Goal: Transaction & Acquisition: Subscribe to service/newsletter

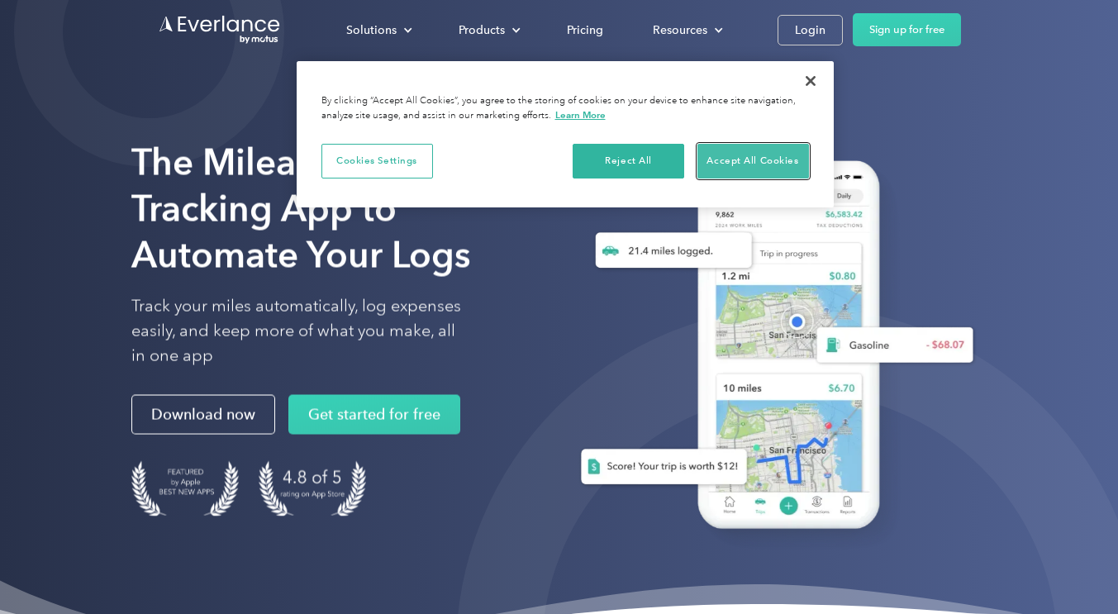
click at [728, 167] on button "Accept All Cookies" at bounding box center [753, 161] width 112 height 35
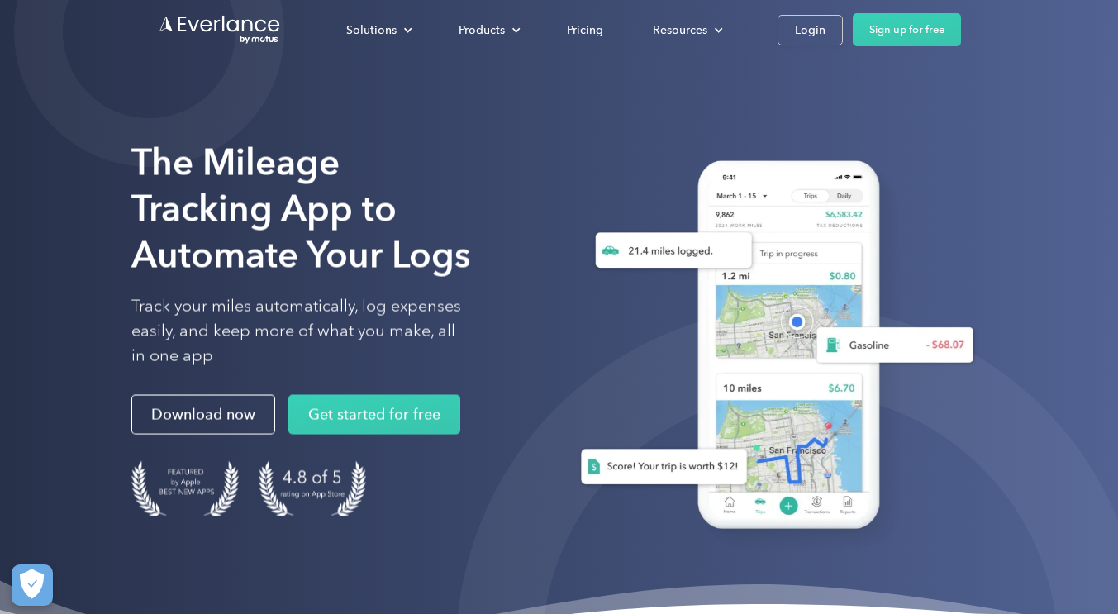
click at [207, 419] on link "Download now" at bounding box center [203, 415] width 144 height 40
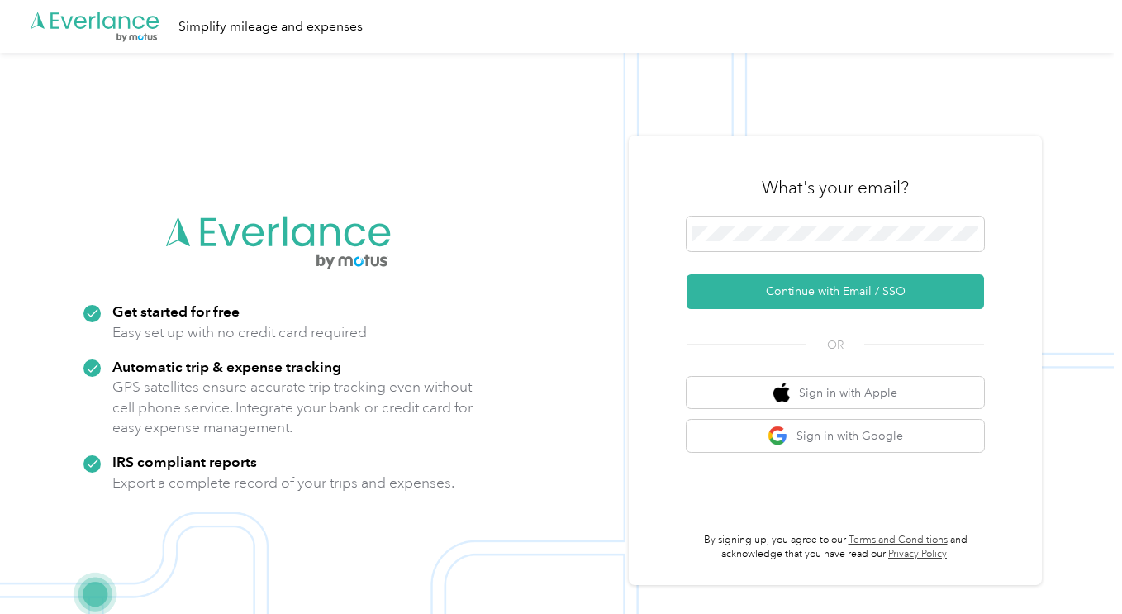
click at [813, 225] on span at bounding box center [834, 233] width 297 height 35
click at [857, 438] on button "Sign in with Google" at bounding box center [834, 436] width 297 height 32
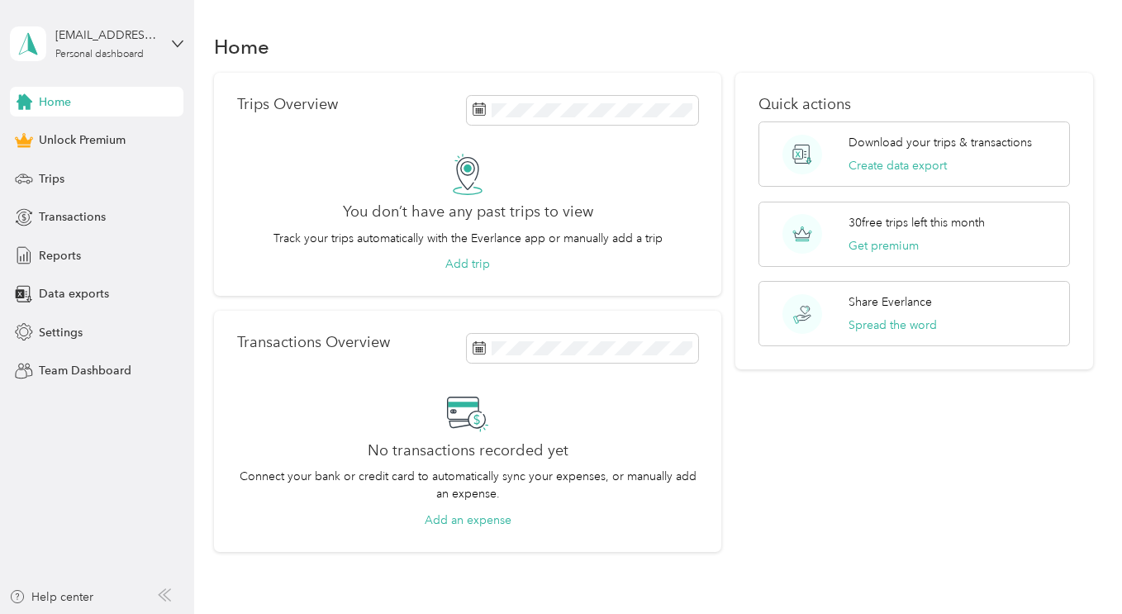
click at [993, 144] on p "Download your trips & transactions" at bounding box center [939, 142] width 183 height 17
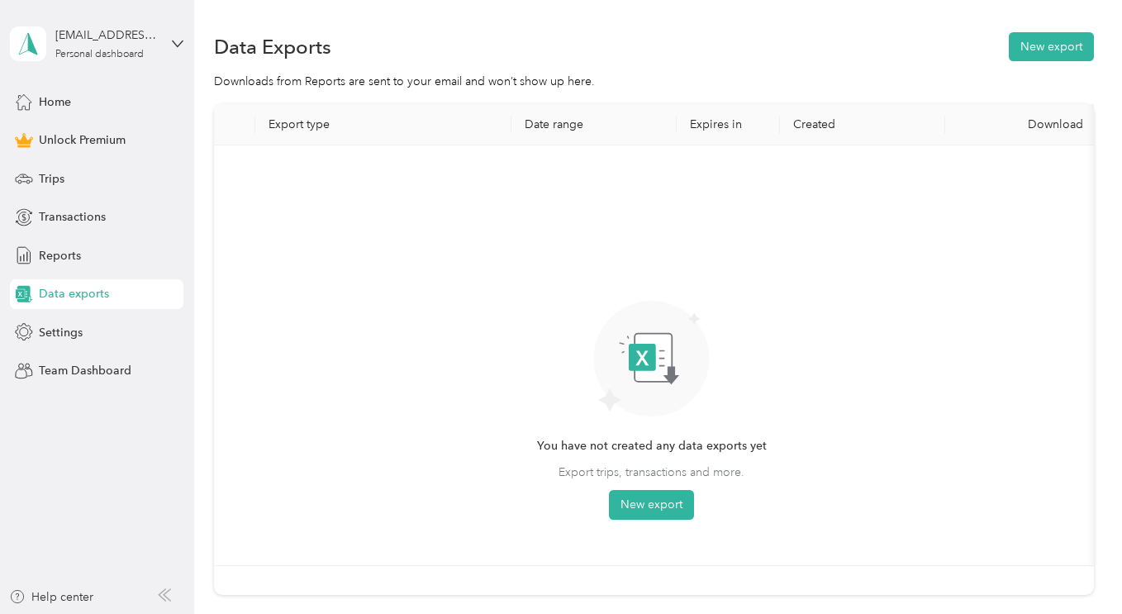
click at [59, 105] on span "Home" at bounding box center [55, 101] width 32 height 17
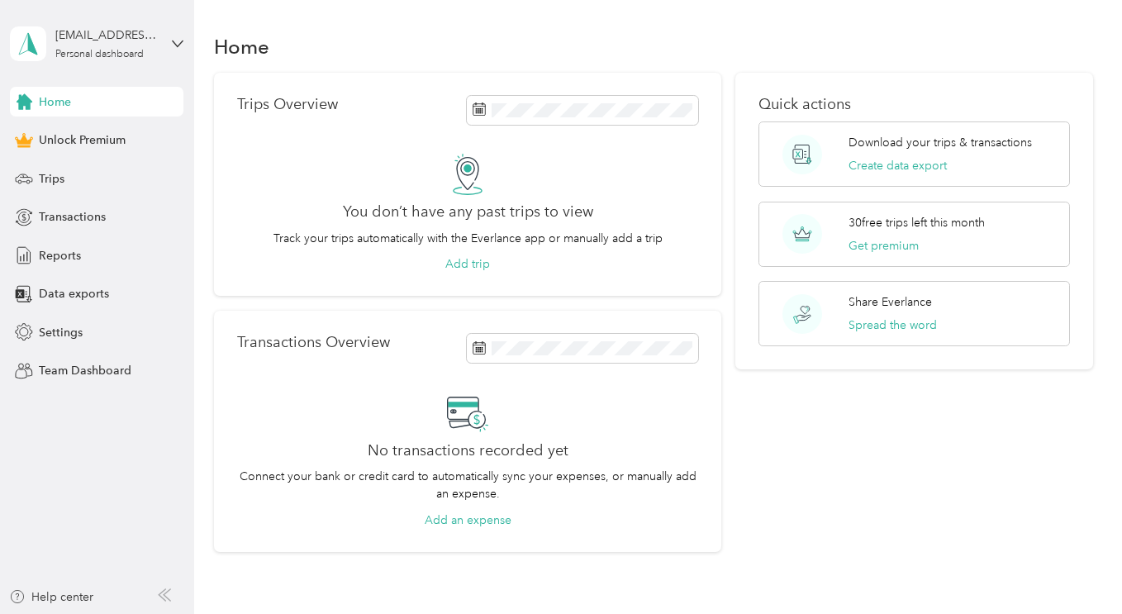
click at [59, 138] on span "Unlock Premium" at bounding box center [82, 139] width 87 height 17
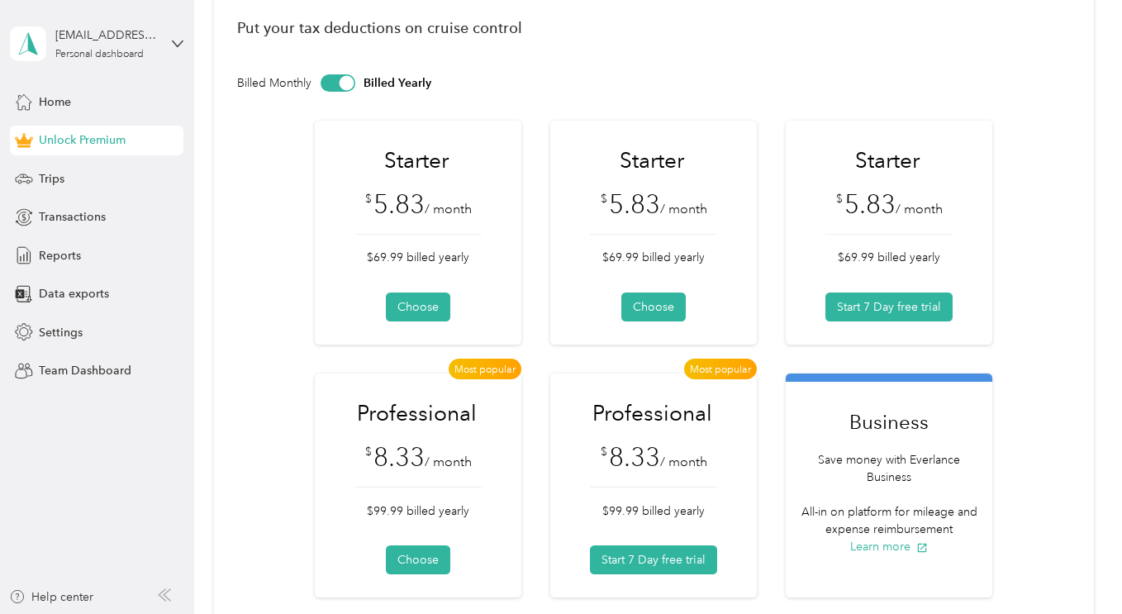
scroll to position [165, 0]
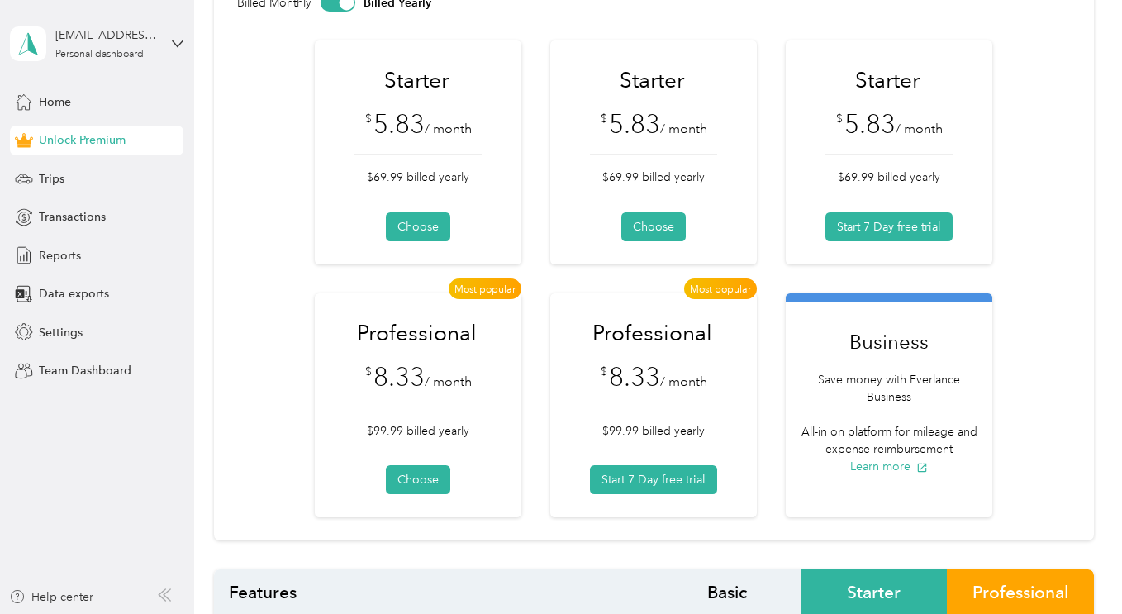
click at [883, 224] on button "Start 7 Day free trial" at bounding box center [888, 226] width 127 height 29
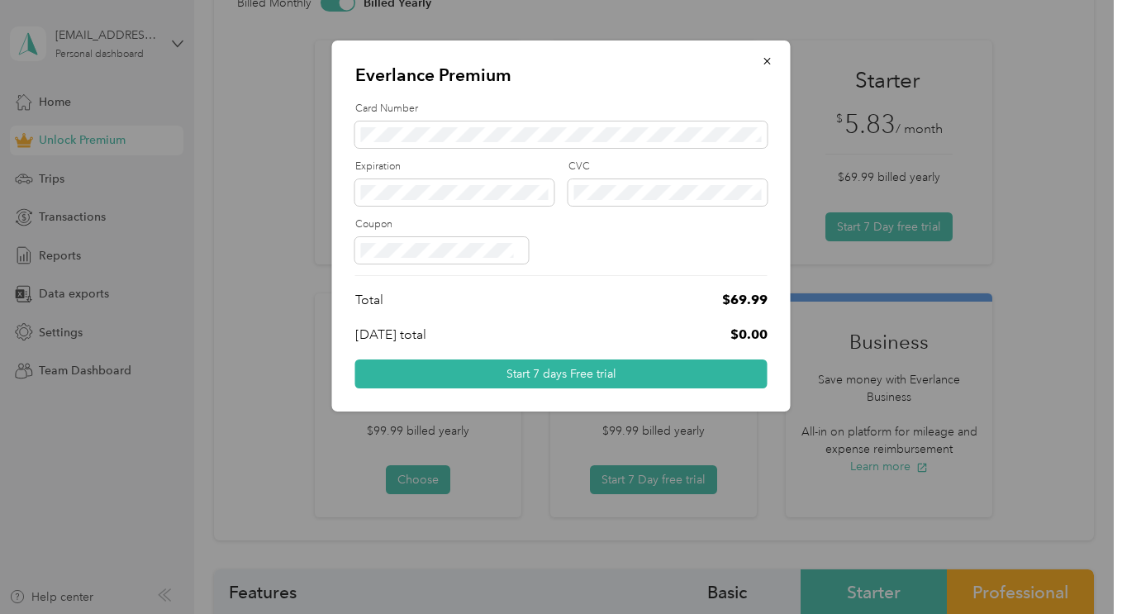
click at [767, 59] on icon "button" at bounding box center [768, 61] width 12 height 12
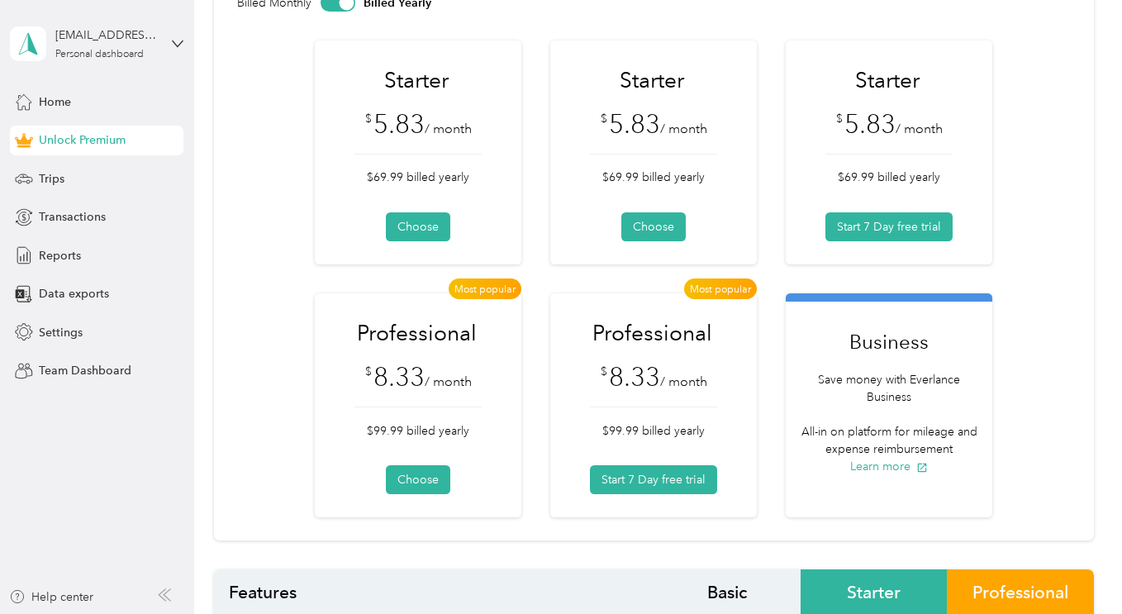
click at [644, 216] on button "Choose" at bounding box center [653, 226] width 64 height 29
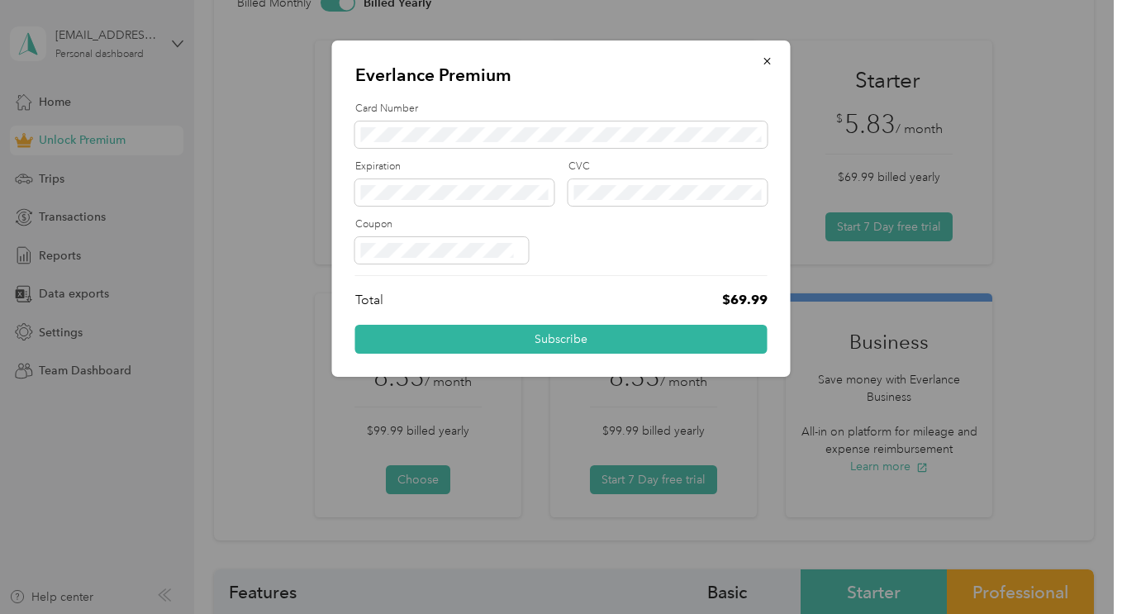
click at [769, 61] on icon "button" at bounding box center [768, 61] width 12 height 12
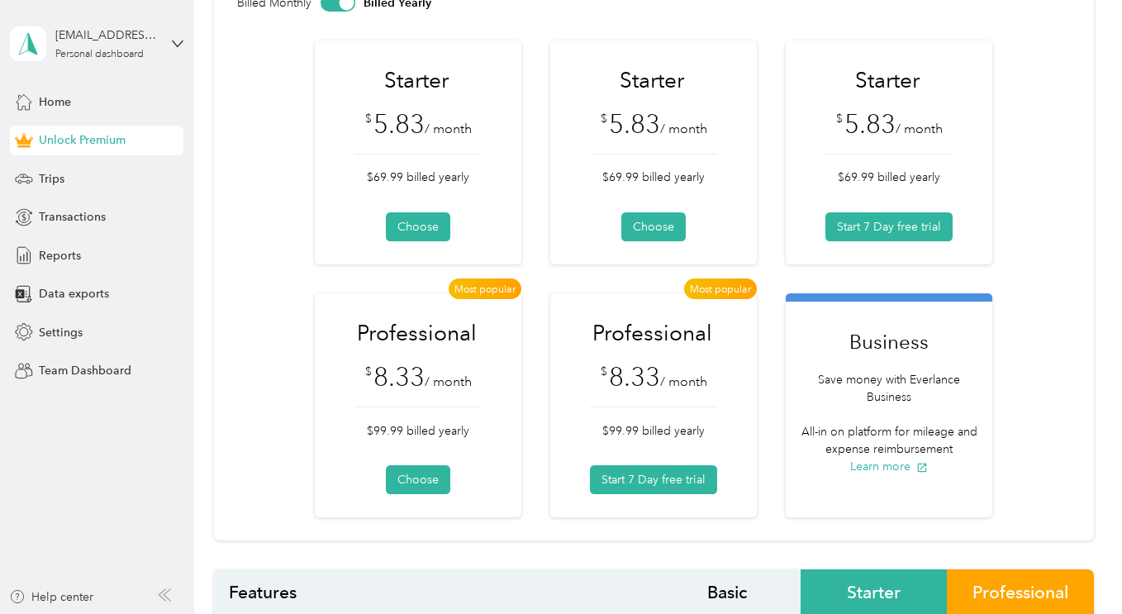
scroll to position [0, 0]
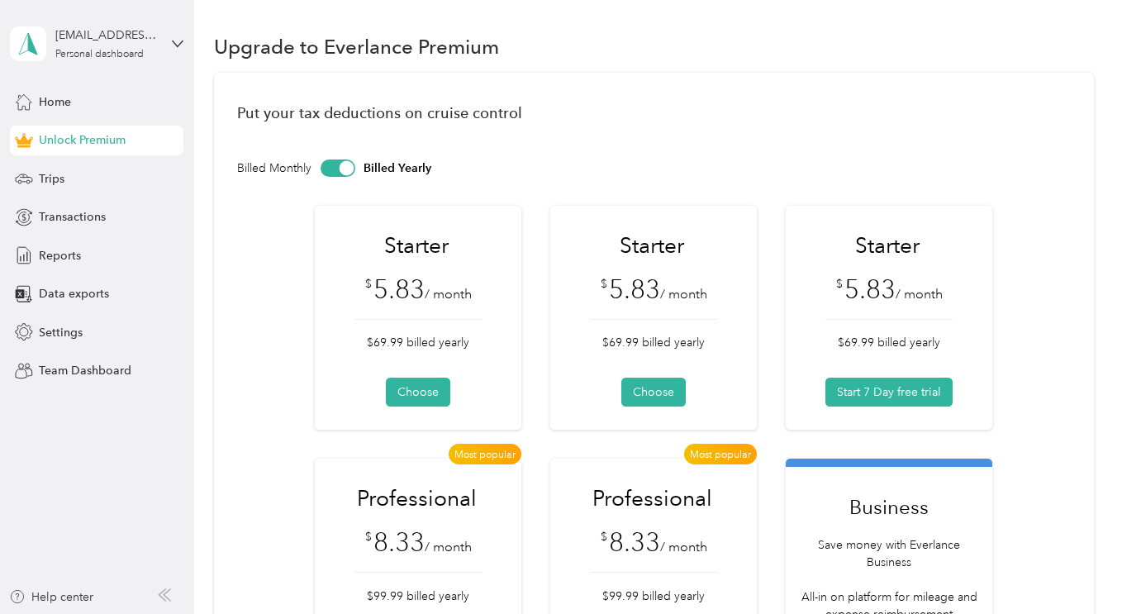
click at [323, 164] on div at bounding box center [337, 167] width 35 height 17
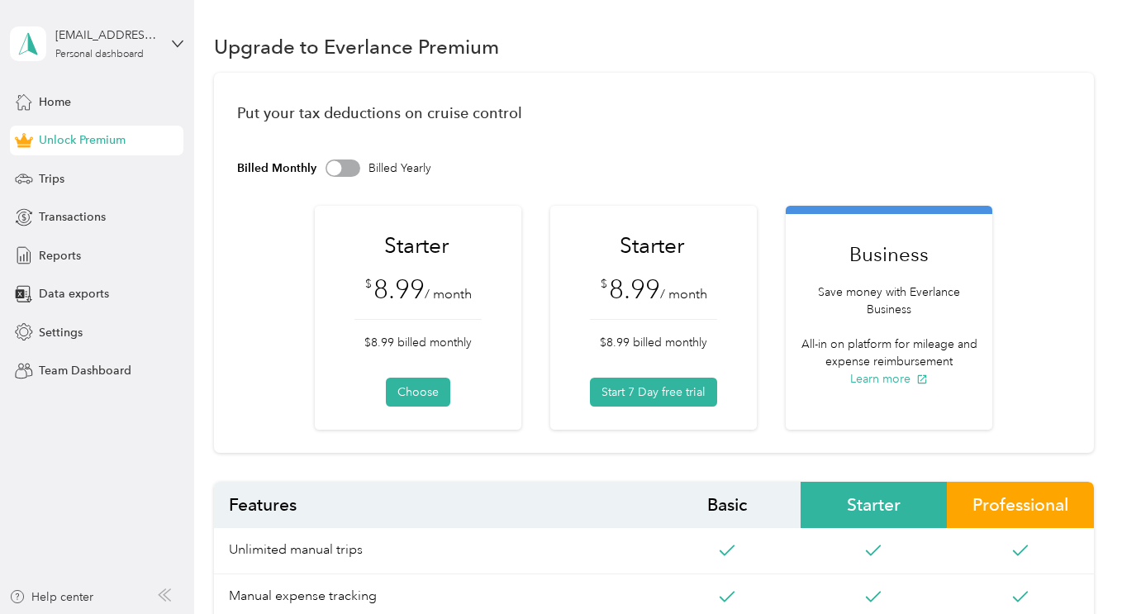
drag, startPoint x: 43, startPoint y: 100, endPoint x: 74, endPoint y: 105, distance: 31.8
click at [52, 98] on span "Home" at bounding box center [55, 101] width 32 height 17
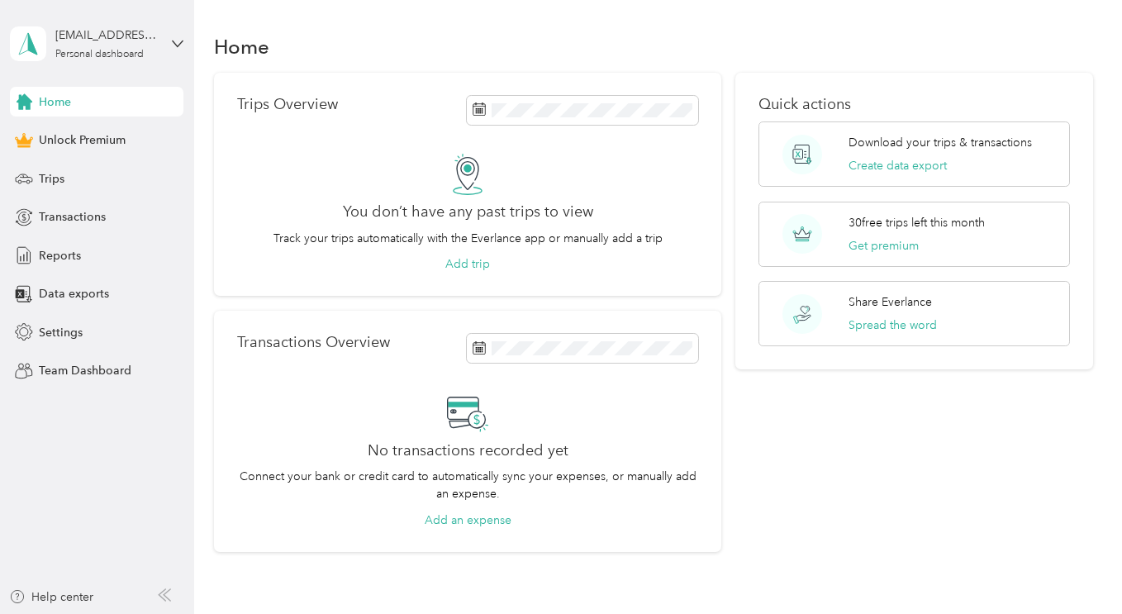
click at [62, 327] on span "Settings" at bounding box center [61, 332] width 44 height 17
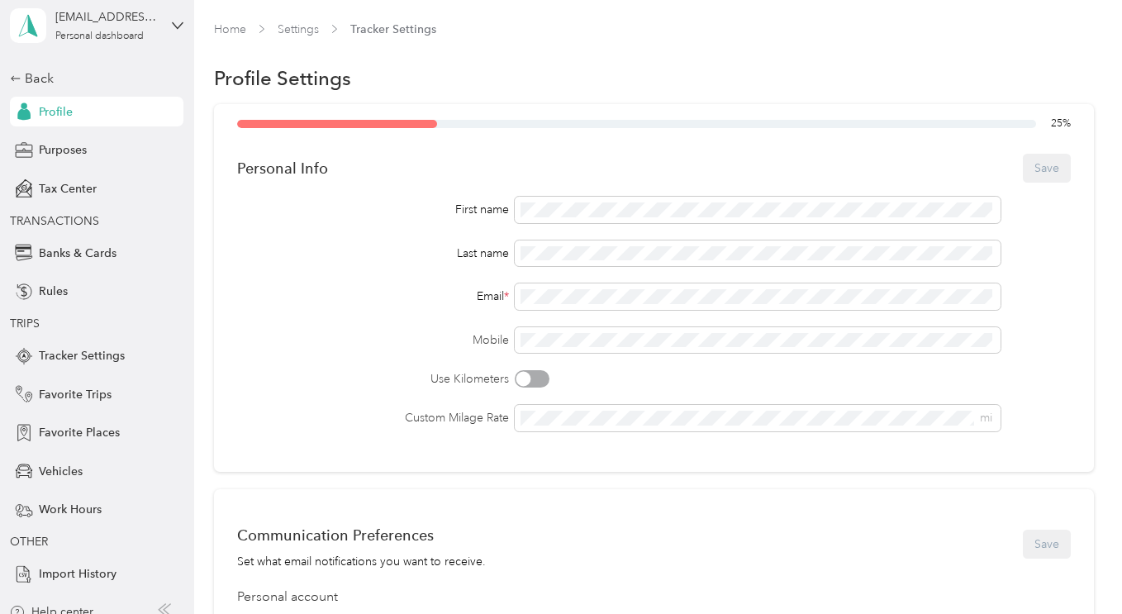
scroll to position [34, 0]
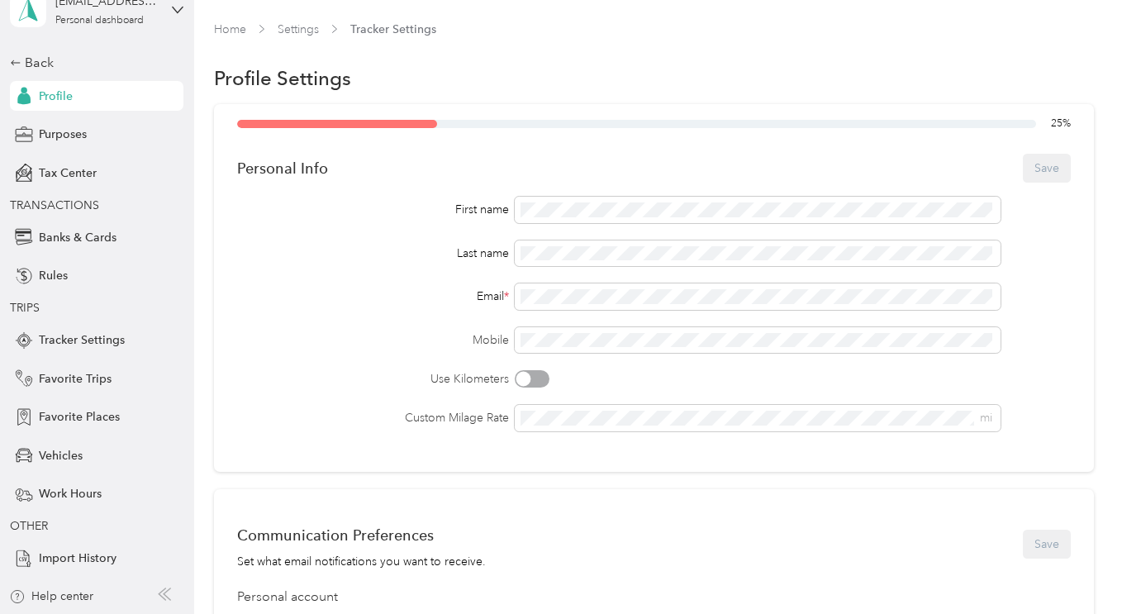
click at [49, 561] on span "Import History" at bounding box center [78, 557] width 78 height 17
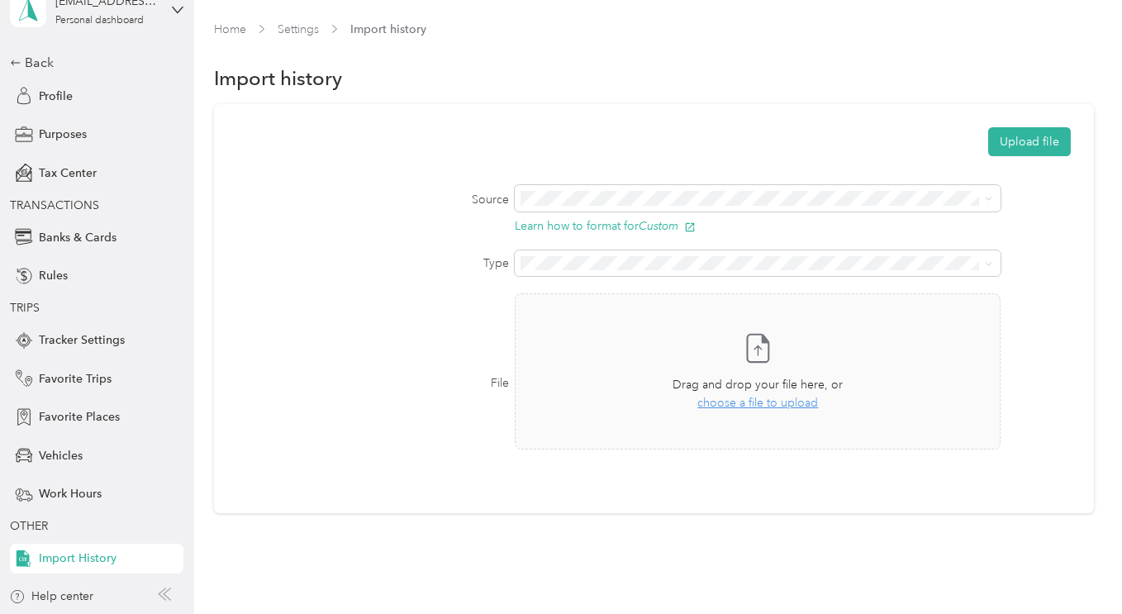
click at [584, 324] on div "Take a photo or choose a photo from your library Drag and drop your file here, …" at bounding box center [758, 371] width 458 height 128
click at [287, 29] on link "Settings" at bounding box center [298, 29] width 41 height 14
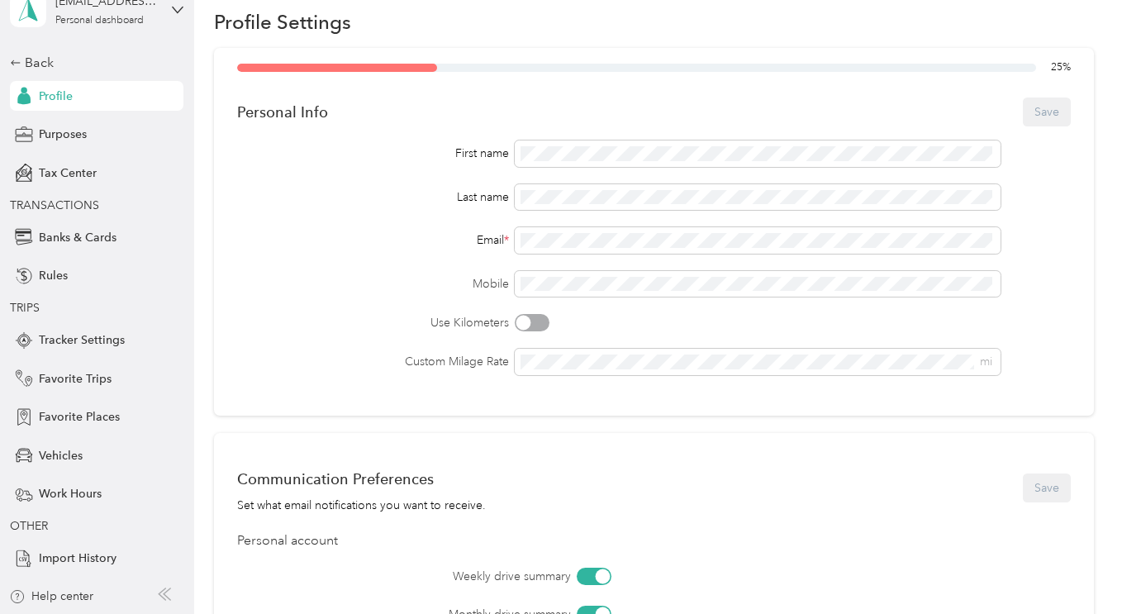
scroll to position [2, 0]
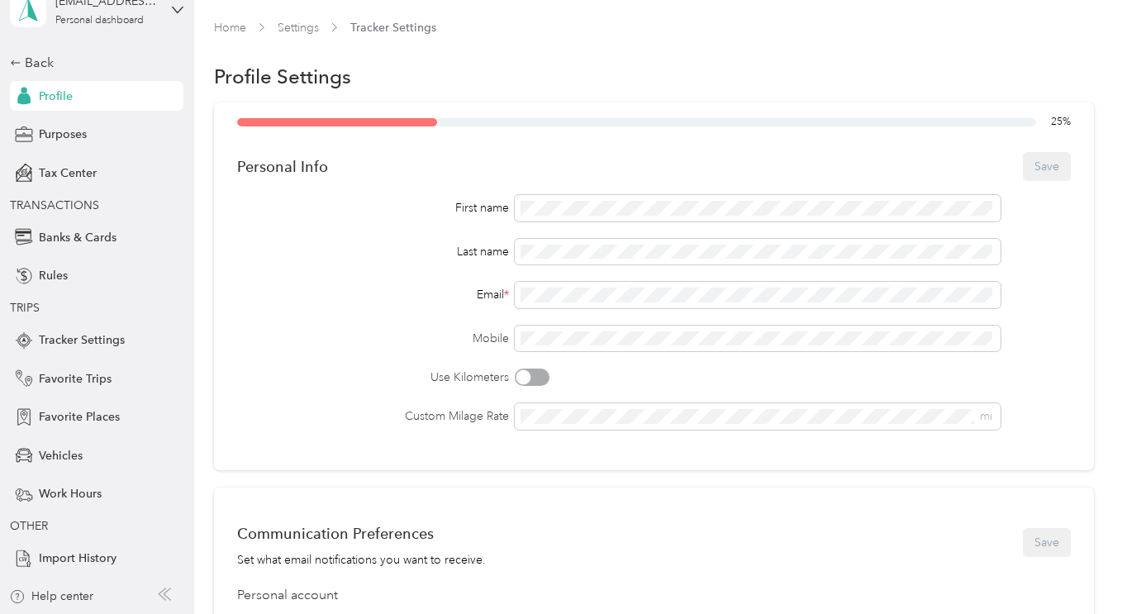
click at [57, 563] on span "Import History" at bounding box center [78, 557] width 78 height 17
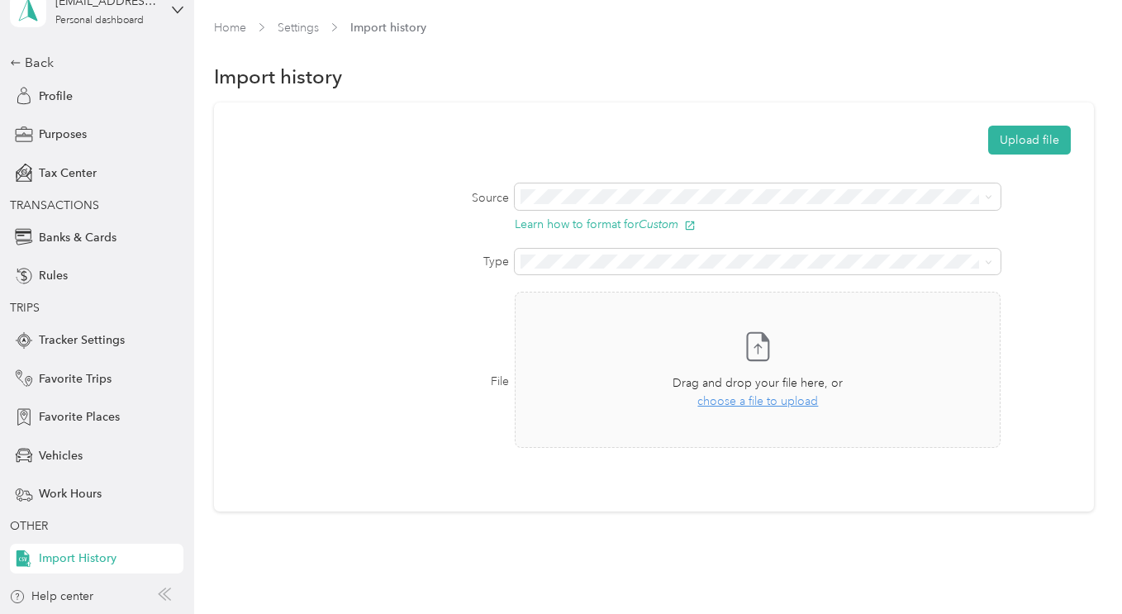
click at [586, 325] on div "Take a photo or choose a photo from your library Drag and drop your file here, …" at bounding box center [758, 370] width 458 height 128
click at [31, 61] on div "Back" at bounding box center [92, 63] width 165 height 20
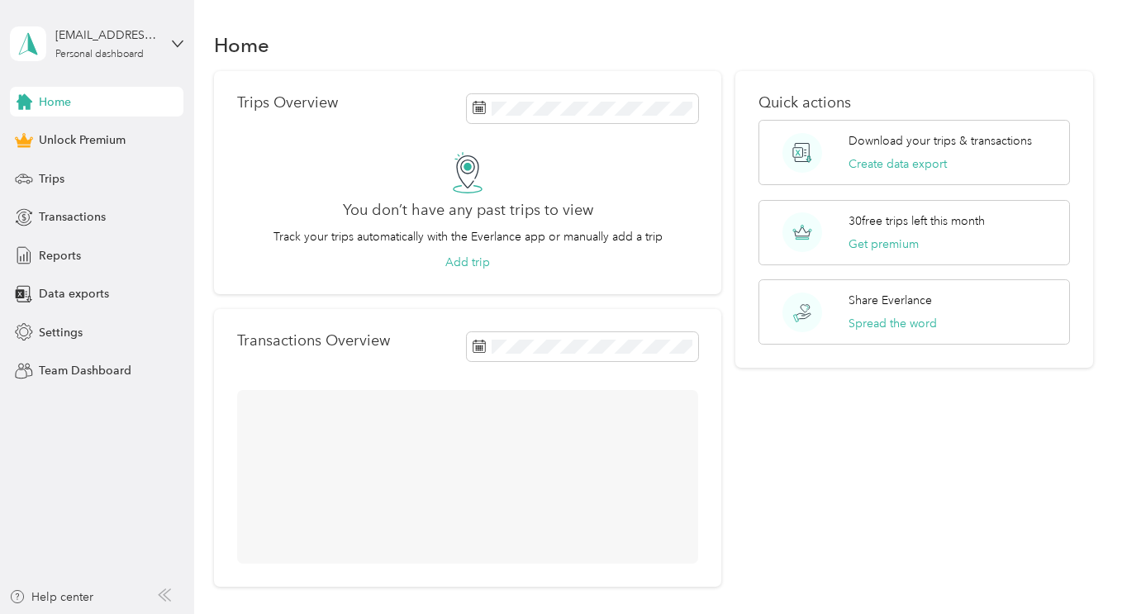
click at [55, 326] on span "Settings" at bounding box center [61, 332] width 44 height 17
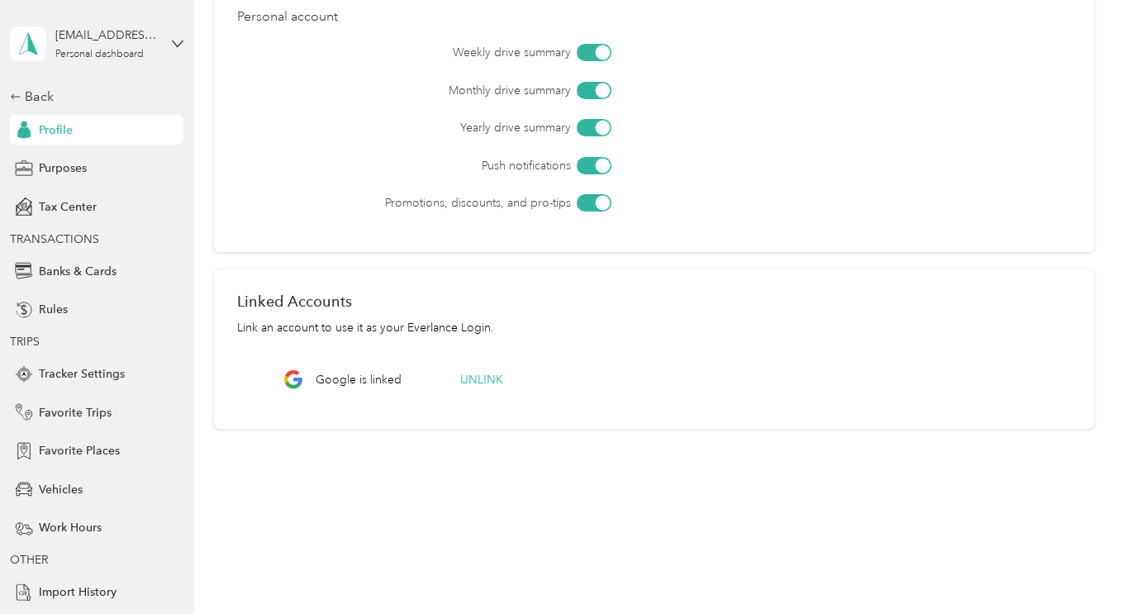
scroll to position [34, 0]
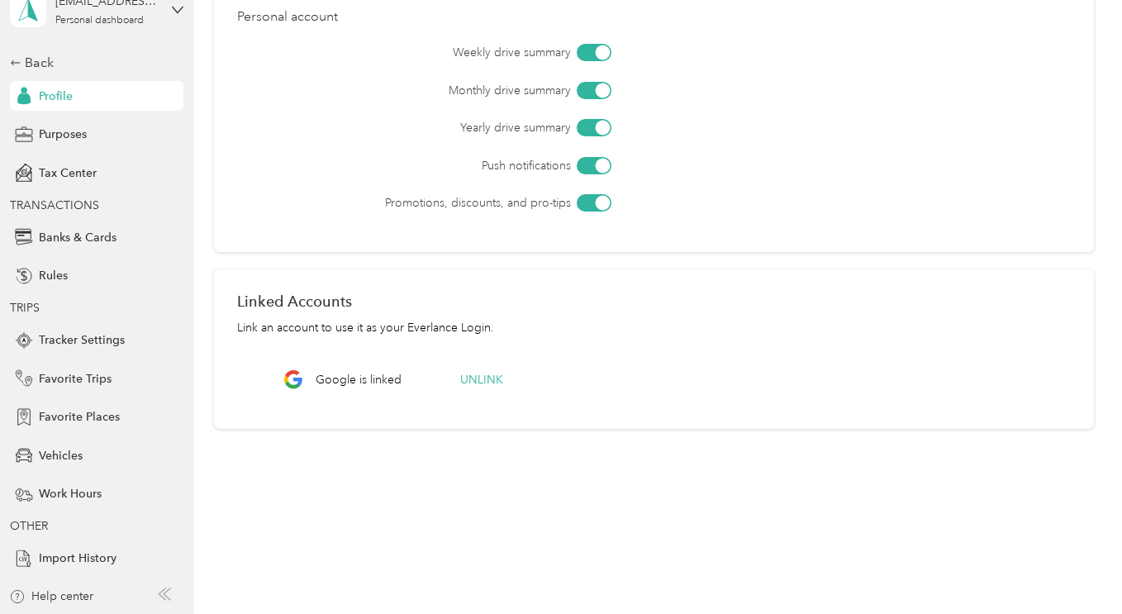
click at [78, 596] on div "Help center" at bounding box center [51, 595] width 84 height 17
